Goal: Obtain resource: Obtain resource

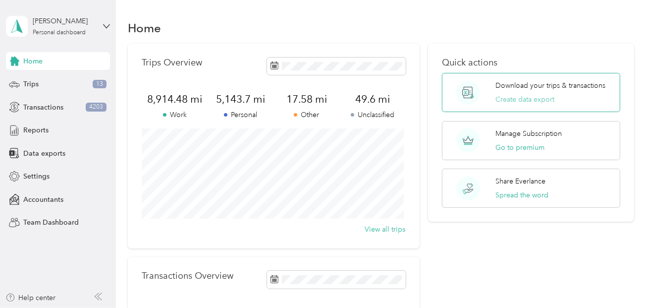
click at [532, 98] on button "Create data export" at bounding box center [525, 99] width 59 height 10
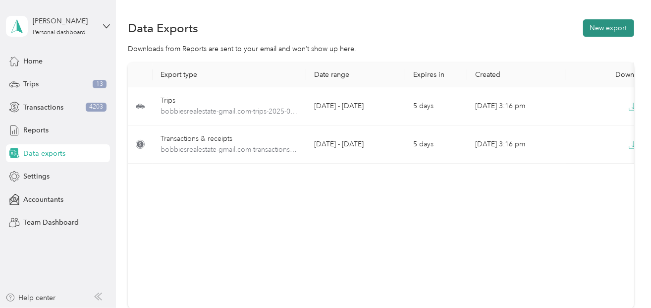
click at [589, 22] on button "New export" at bounding box center [608, 27] width 51 height 17
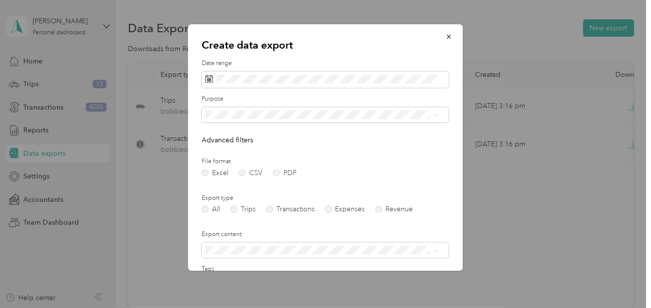
click at [427, 197] on label "Export type" at bounding box center [325, 198] width 247 height 9
click at [237, 211] on label "Trips" at bounding box center [242, 209] width 25 height 7
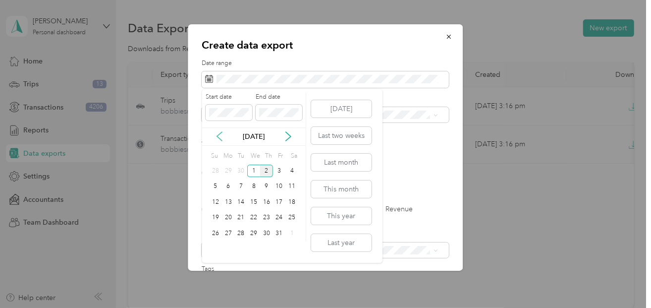
click at [219, 138] on icon at bounding box center [219, 136] width 5 height 9
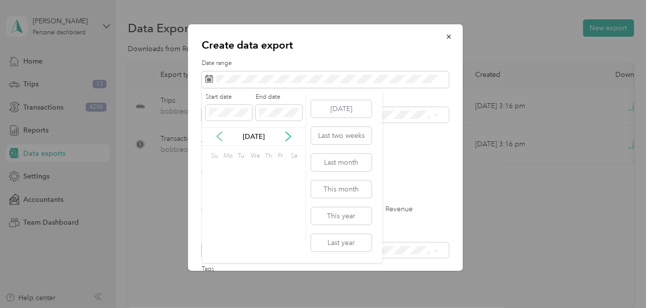
click at [219, 138] on icon at bounding box center [219, 136] width 5 height 9
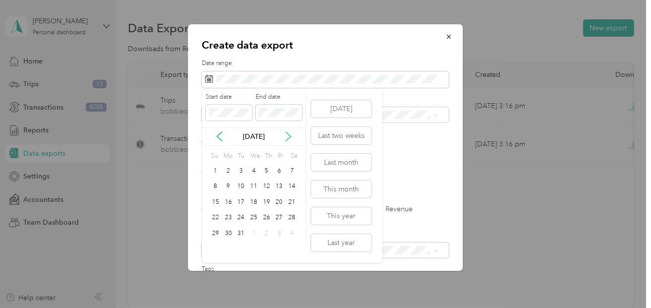
click at [284, 134] on icon at bounding box center [289, 136] width 10 height 10
click at [251, 171] on div "1" at bounding box center [253, 171] width 13 height 12
click at [289, 137] on icon at bounding box center [289, 136] width 10 height 10
click at [288, 137] on icon at bounding box center [289, 136] width 10 height 10
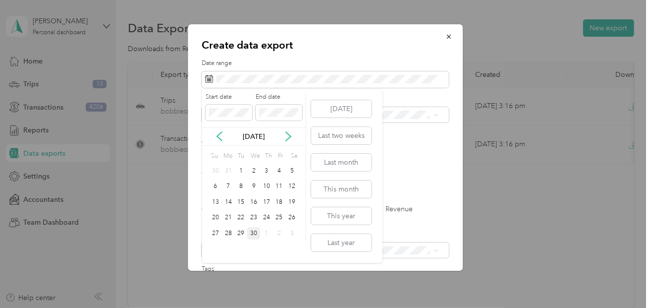
click at [252, 234] on div "30" at bounding box center [253, 233] width 13 height 12
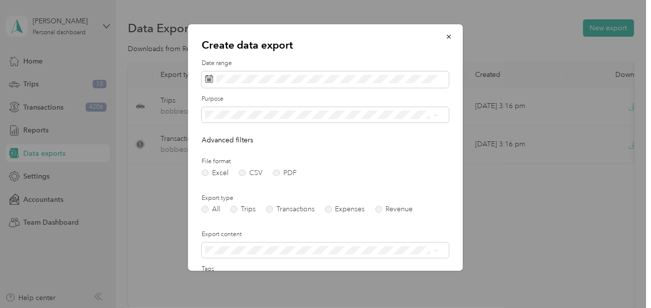
scroll to position [114, 0]
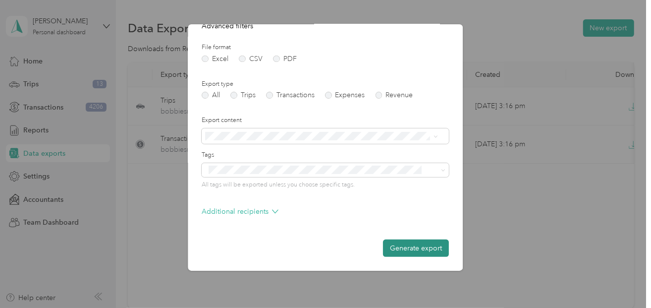
click at [404, 249] on button "Generate export" at bounding box center [417, 247] width 66 height 17
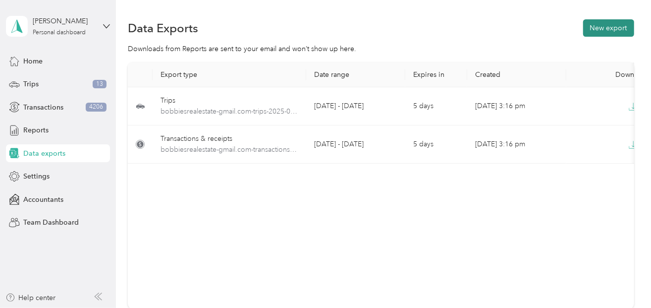
click at [598, 23] on button "New export" at bounding box center [608, 27] width 51 height 17
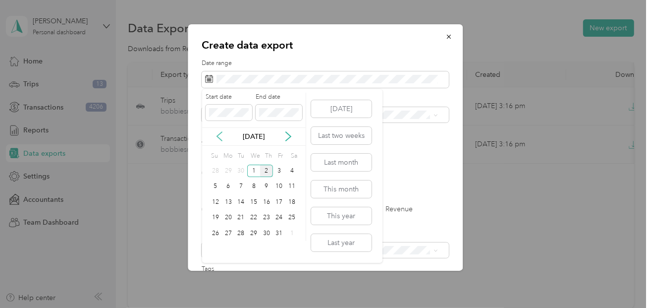
click at [216, 137] on icon at bounding box center [220, 136] width 10 height 10
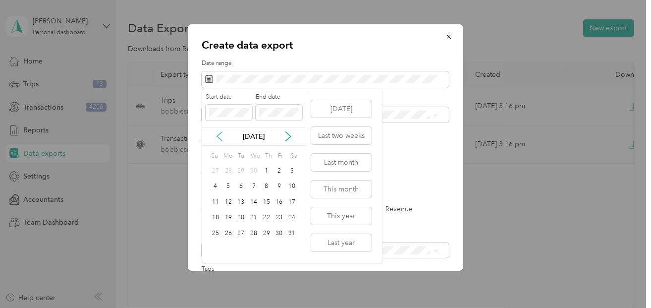
click at [216, 137] on icon at bounding box center [220, 136] width 10 height 10
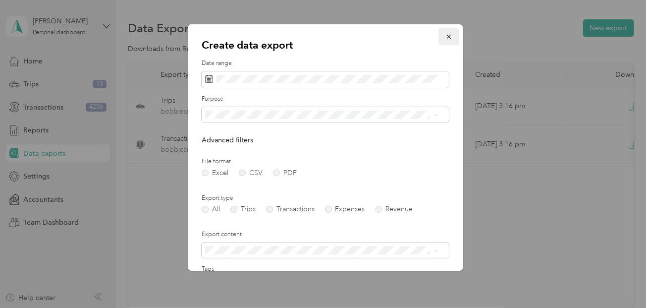
click at [446, 34] on icon "button" at bounding box center [449, 36] width 7 height 7
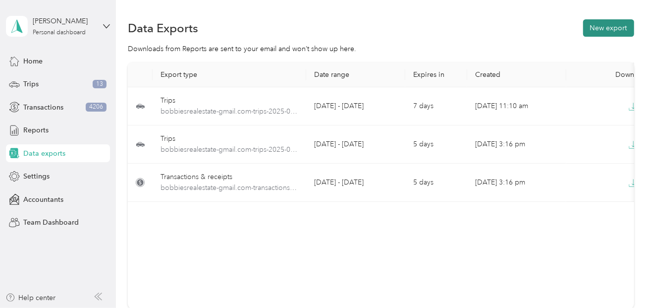
click at [612, 23] on button "New export" at bounding box center [608, 27] width 51 height 17
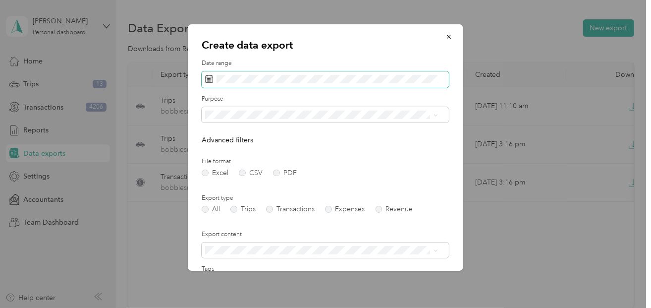
click at [228, 72] on div "Date range" at bounding box center [325, 73] width 247 height 29
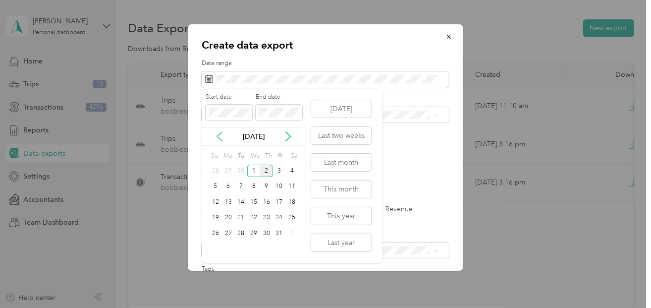
click at [222, 139] on icon at bounding box center [220, 136] width 10 height 10
click at [223, 138] on icon at bounding box center [220, 136] width 10 height 10
click at [223, 137] on icon at bounding box center [220, 136] width 10 height 10
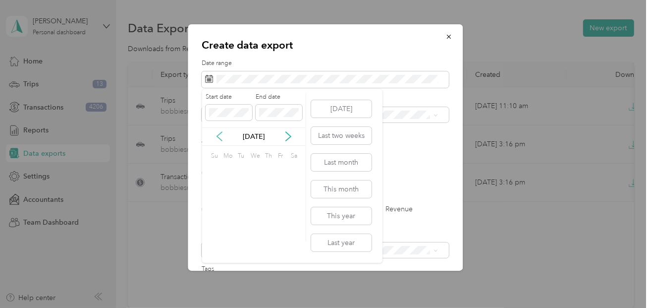
click at [223, 136] on icon at bounding box center [220, 136] width 10 height 10
click at [256, 172] on div "1" at bounding box center [253, 171] width 13 height 12
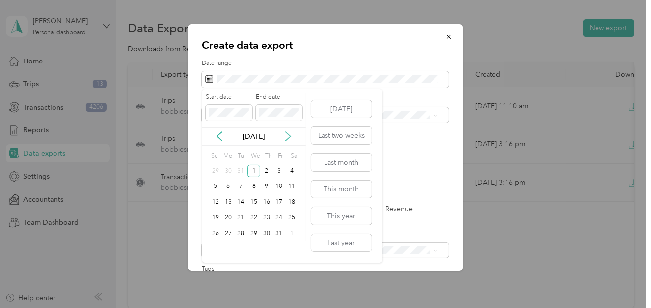
click at [290, 137] on icon at bounding box center [289, 136] width 10 height 10
click at [224, 248] on div "31" at bounding box center [228, 249] width 13 height 12
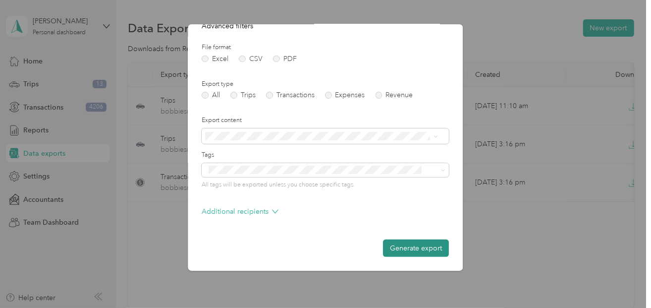
click at [396, 250] on button "Generate export" at bounding box center [417, 247] width 66 height 17
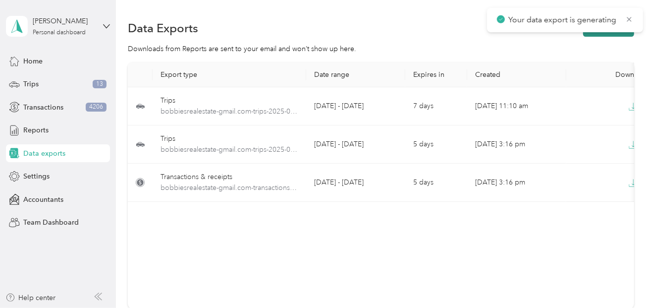
click at [604, 36] on button "New export" at bounding box center [608, 27] width 51 height 17
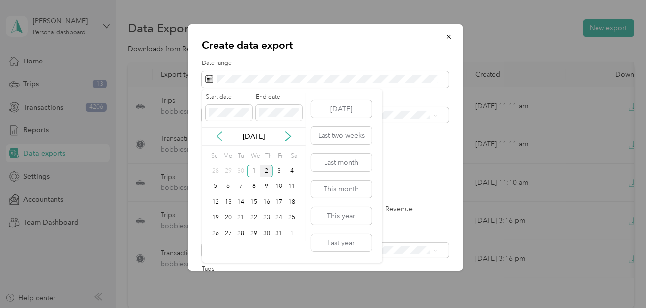
click at [216, 136] on icon at bounding box center [220, 136] width 10 height 10
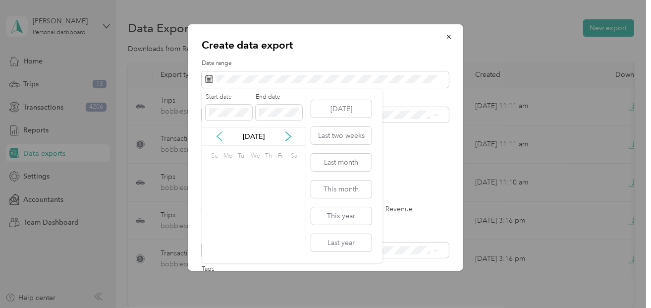
click at [216, 136] on icon at bounding box center [220, 136] width 10 height 10
click at [238, 168] on div "1" at bounding box center [241, 171] width 13 height 12
click at [288, 135] on icon at bounding box center [289, 136] width 10 height 10
click at [288, 136] on icon at bounding box center [289, 136] width 10 height 10
click at [226, 234] on div "30" at bounding box center [228, 233] width 13 height 12
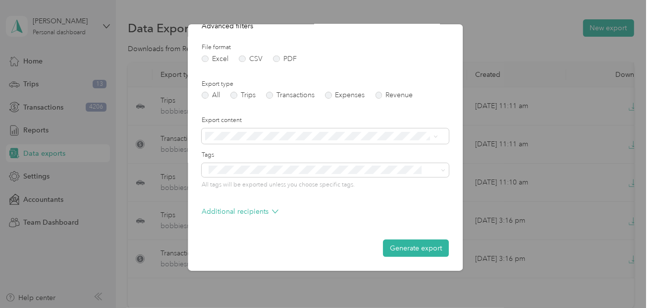
click at [398, 245] on button "Generate export" at bounding box center [417, 247] width 66 height 17
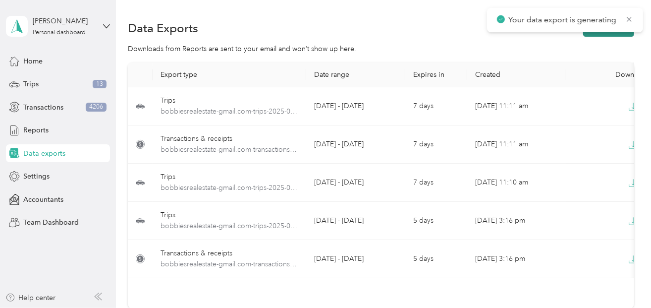
click at [604, 34] on button "New export" at bounding box center [608, 27] width 51 height 17
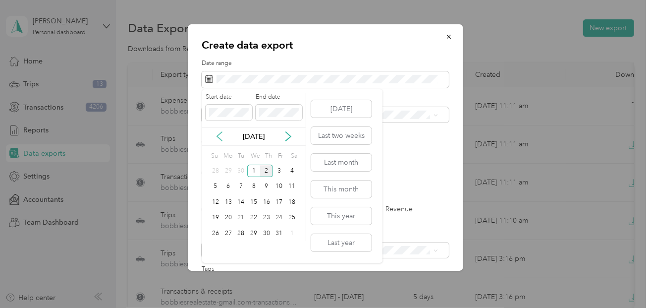
click at [220, 136] on icon at bounding box center [220, 136] width 10 height 10
click at [240, 173] on div "1" at bounding box center [241, 171] width 13 height 12
click at [289, 138] on icon at bounding box center [289, 136] width 10 height 10
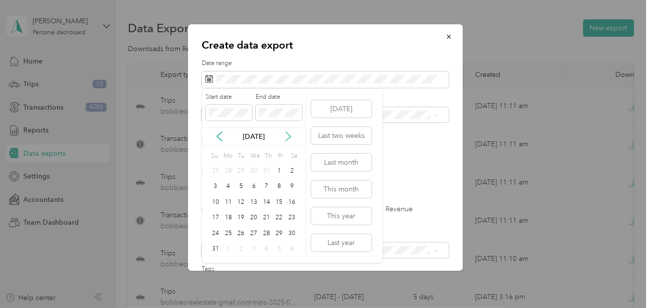
click at [289, 138] on icon at bounding box center [289, 136] width 10 height 10
click at [241, 232] on div "30" at bounding box center [241, 233] width 13 height 12
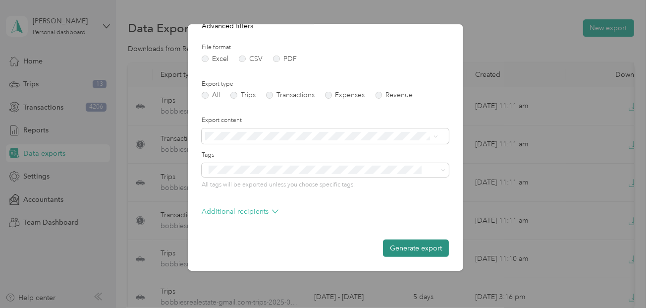
click at [399, 253] on button "Generate export" at bounding box center [417, 247] width 66 height 17
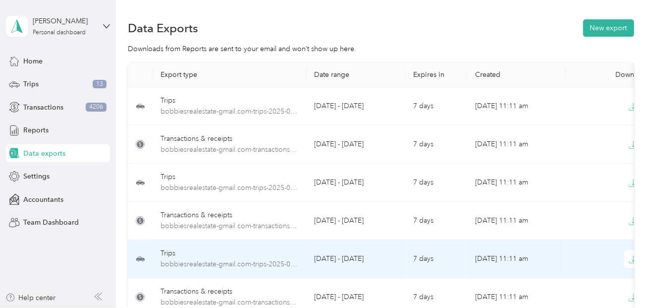
click at [482, 258] on td "[DATE] 11:11 am" at bounding box center [516, 259] width 99 height 38
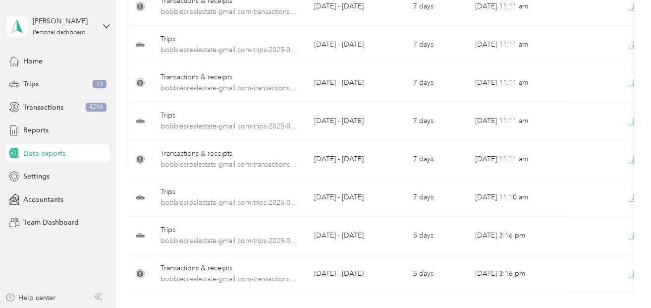
scroll to position [0, 34]
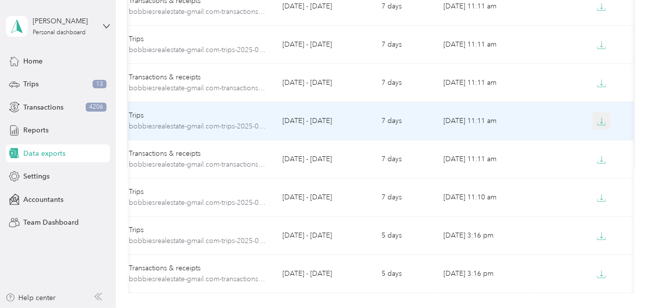
click at [600, 122] on icon "button" at bounding box center [601, 120] width 3 height 6
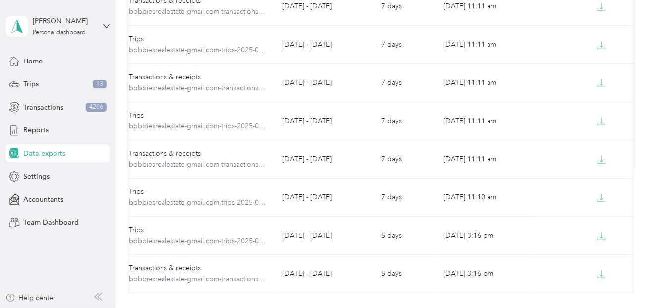
scroll to position [137, 0]
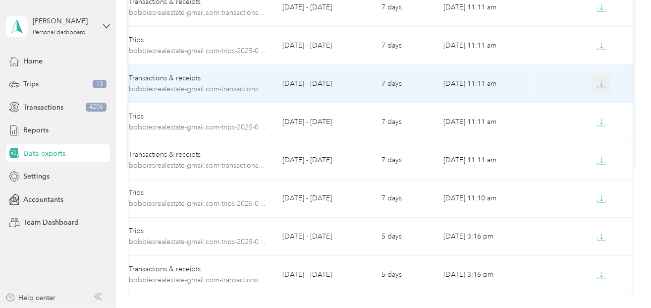
click at [606, 84] on button "button" at bounding box center [602, 84] width 18 height 18
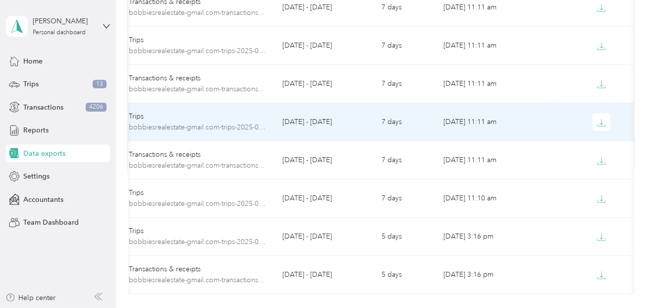
click at [588, 122] on div at bounding box center [584, 122] width 83 height 18
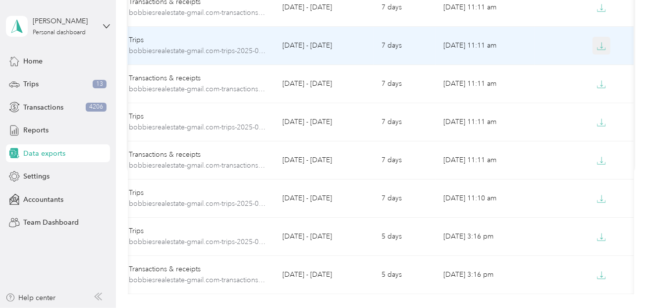
click at [604, 45] on icon "button" at bounding box center [601, 46] width 9 height 9
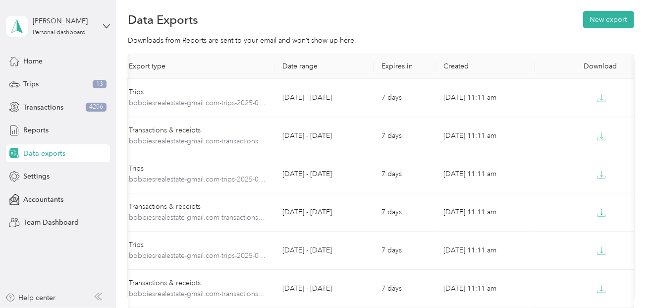
scroll to position [0, 0]
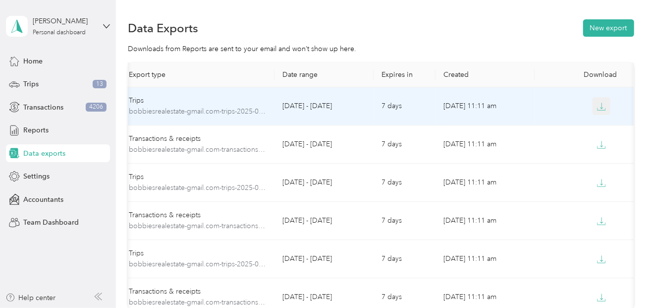
click at [598, 110] on icon "button" at bounding box center [602, 109] width 8 height 2
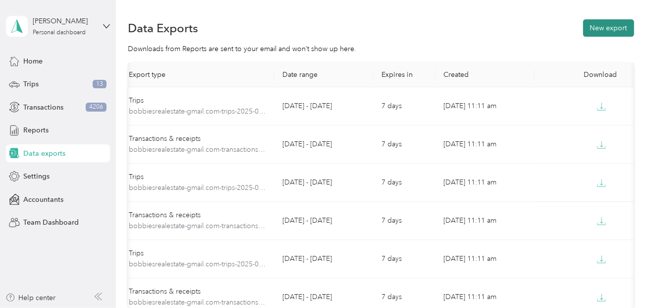
click at [598, 25] on button "New export" at bounding box center [608, 27] width 51 height 17
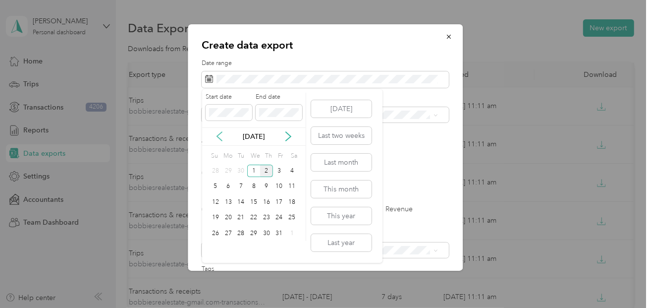
click at [223, 138] on icon at bounding box center [220, 136] width 10 height 10
click at [223, 137] on icon at bounding box center [220, 136] width 10 height 10
click at [219, 136] on icon at bounding box center [220, 136] width 10 height 10
click at [241, 171] on div "1" at bounding box center [241, 171] width 13 height 12
click at [290, 138] on icon at bounding box center [289, 136] width 10 height 10
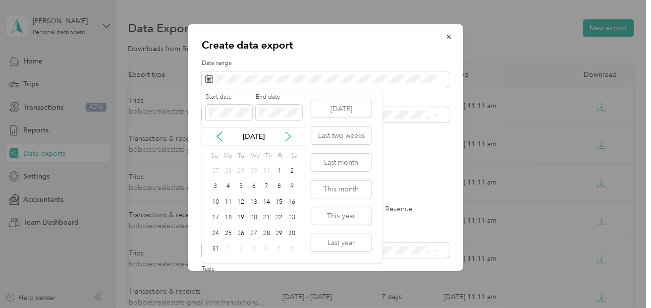
click at [290, 138] on icon at bounding box center [289, 136] width 10 height 10
click at [243, 235] on div "30" at bounding box center [241, 233] width 13 height 12
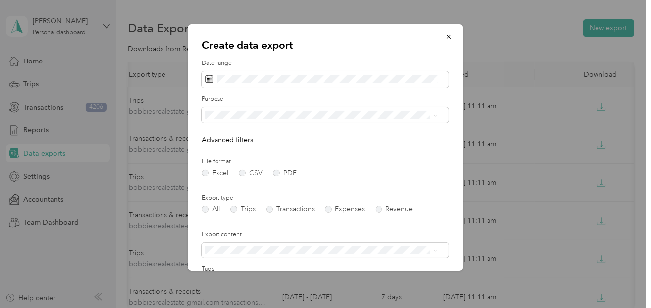
scroll to position [114, 0]
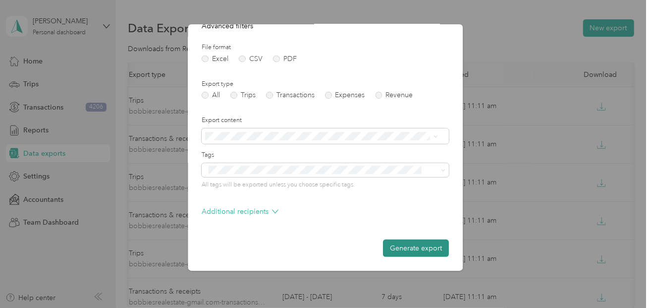
click at [399, 250] on button "Generate export" at bounding box center [417, 247] width 66 height 17
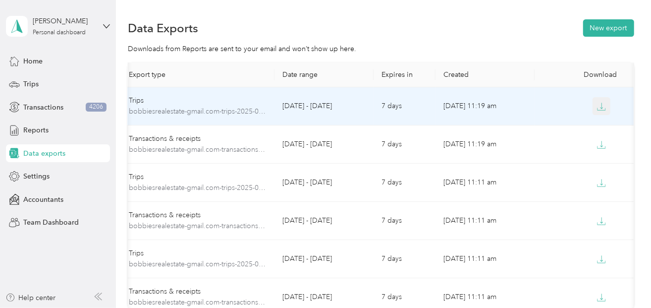
click at [602, 107] on icon "button" at bounding box center [601, 106] width 9 height 9
